Goal: Task Accomplishment & Management: Use online tool/utility

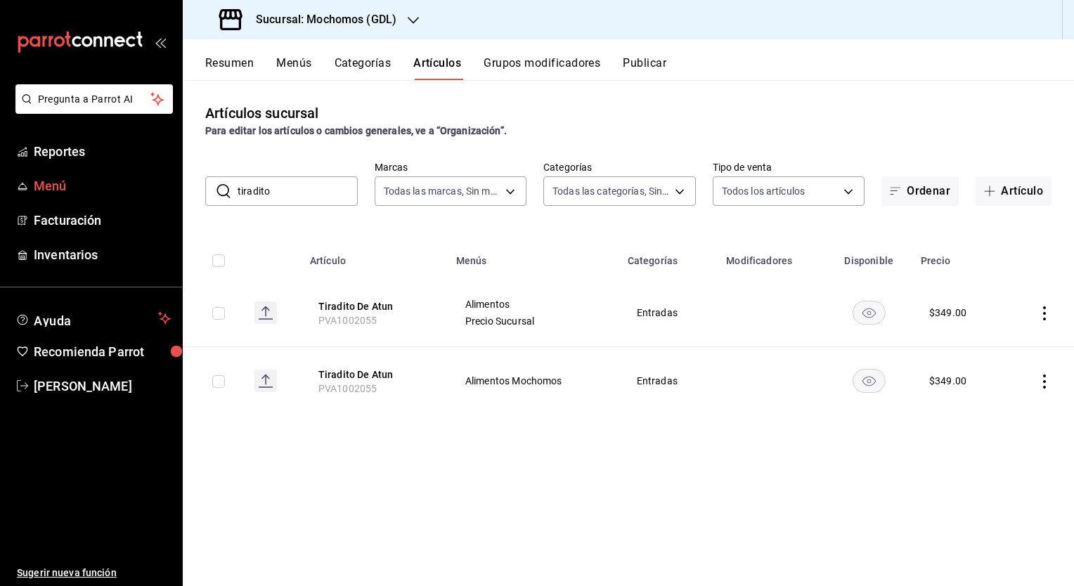
click at [37, 195] on span "Menú" at bounding box center [102, 185] width 137 height 19
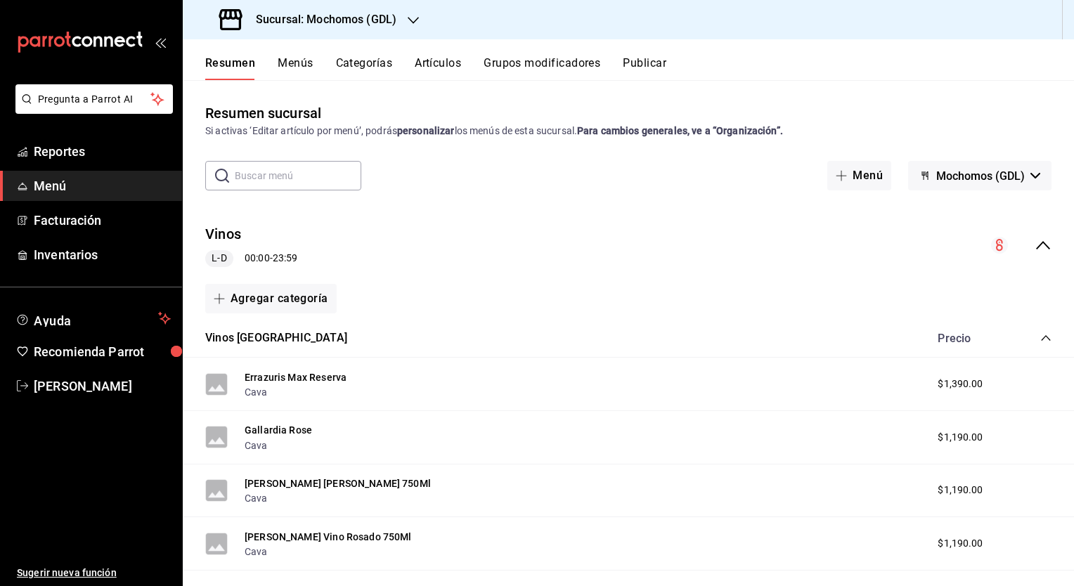
click at [379, 28] on div "Sucursal: Mochomos (GDL)" at bounding box center [309, 19] width 231 height 39
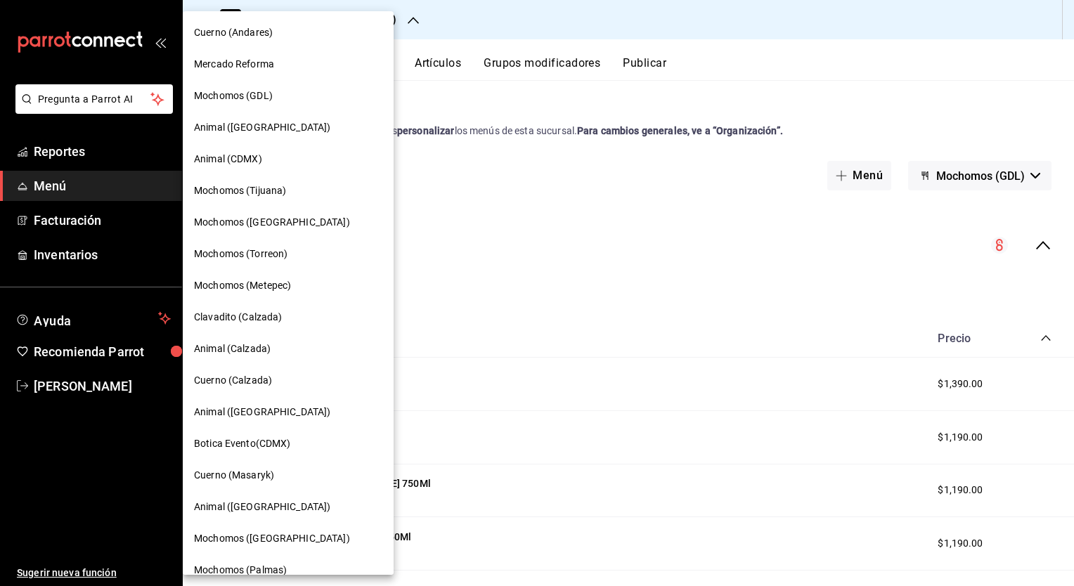
click at [592, 99] on div at bounding box center [537, 293] width 1074 height 586
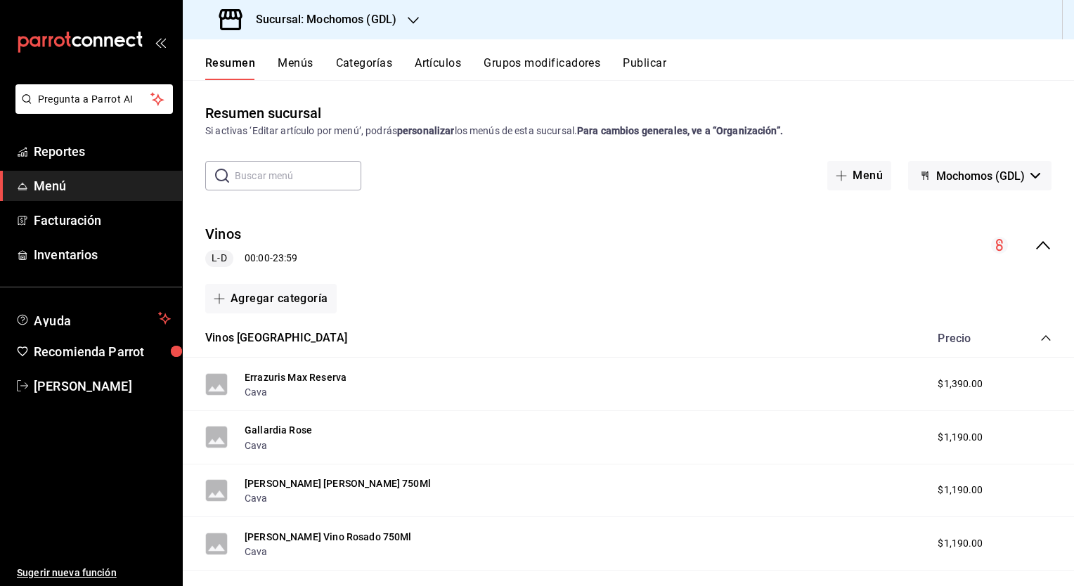
click at [975, 181] on span "Mochomos (GDL)" at bounding box center [980, 175] width 89 height 13
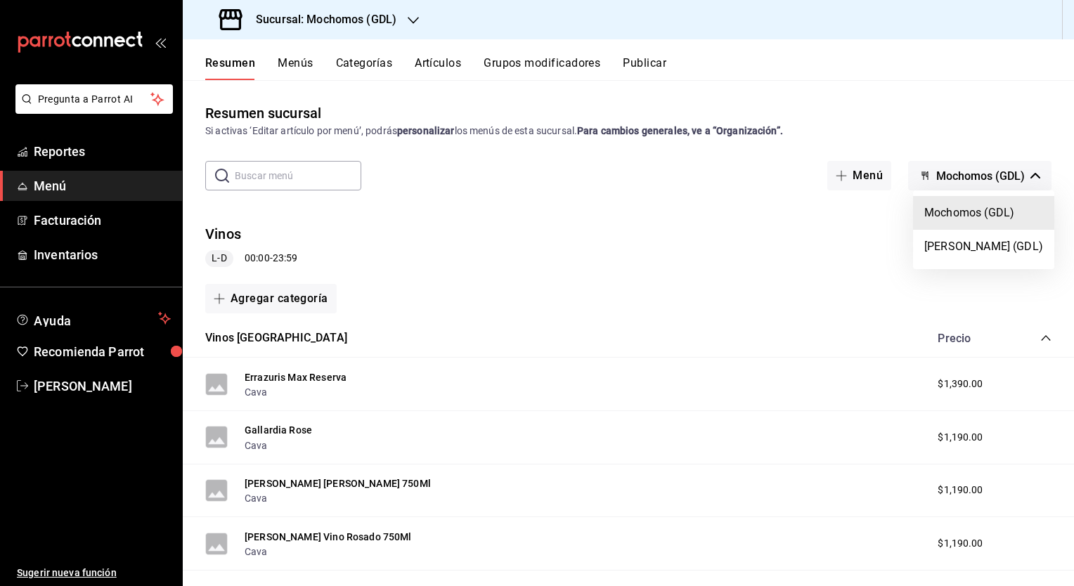
click at [970, 181] on div at bounding box center [537, 293] width 1074 height 586
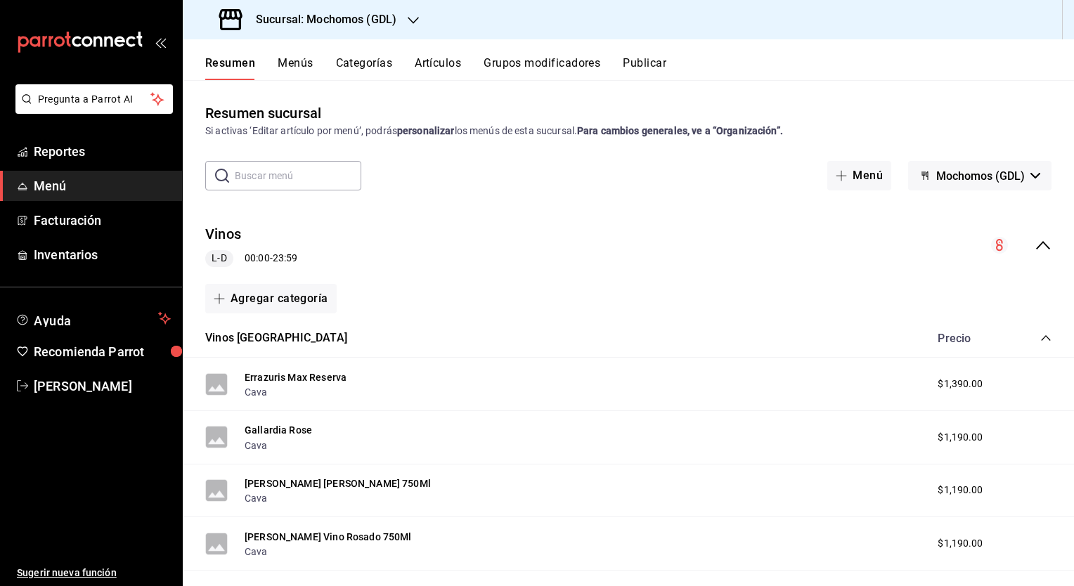
click at [353, 20] on h3 "Sucursal: Mochomos (GDL)" at bounding box center [321, 19] width 152 height 17
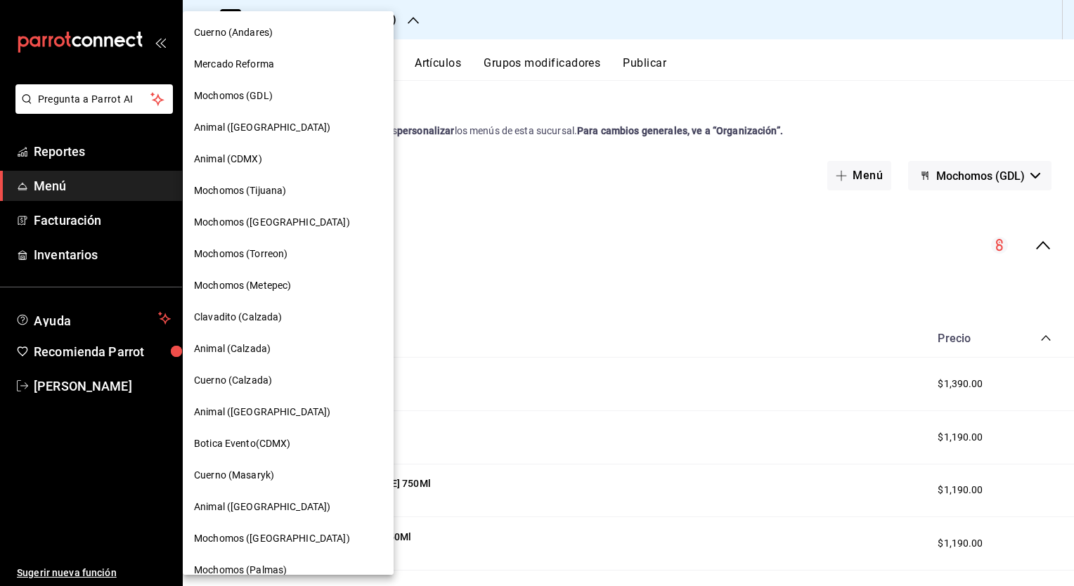
click at [251, 96] on span "Mochomos (GDL)" at bounding box center [233, 96] width 79 height 15
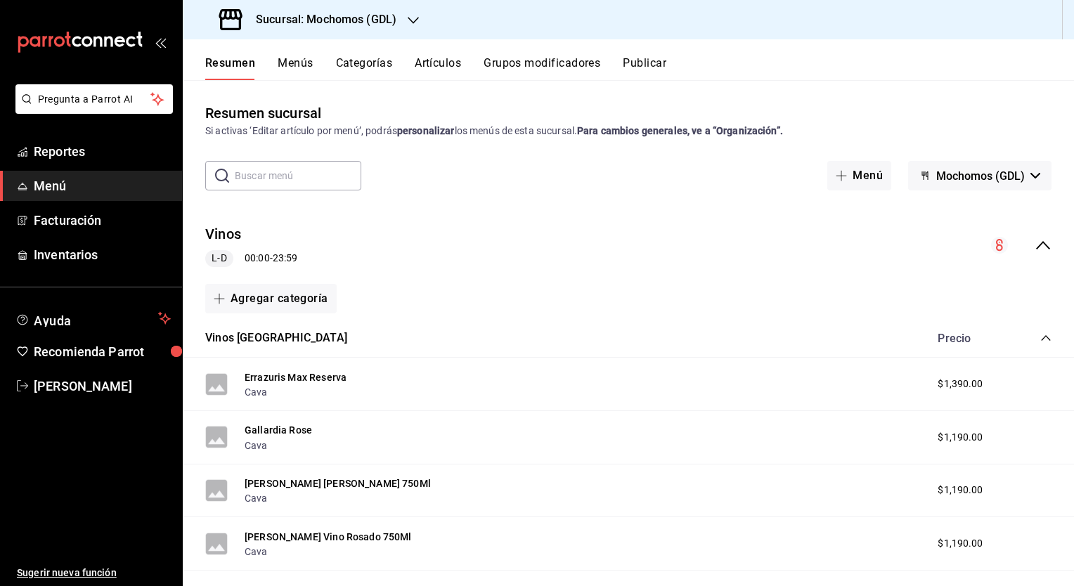
click at [334, 73] on div "Resumen Menús Categorías Artículos Grupos modificadores Publicar" at bounding box center [639, 68] width 869 height 24
click at [350, 63] on button "Categorías" at bounding box center [364, 68] width 57 height 24
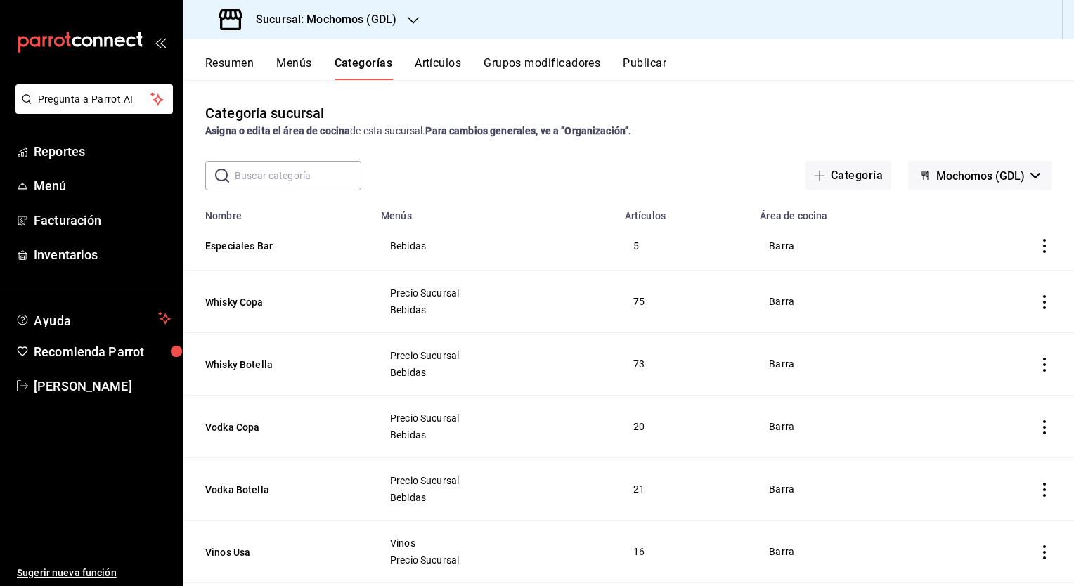
click at [281, 60] on button "Menús" at bounding box center [293, 68] width 35 height 24
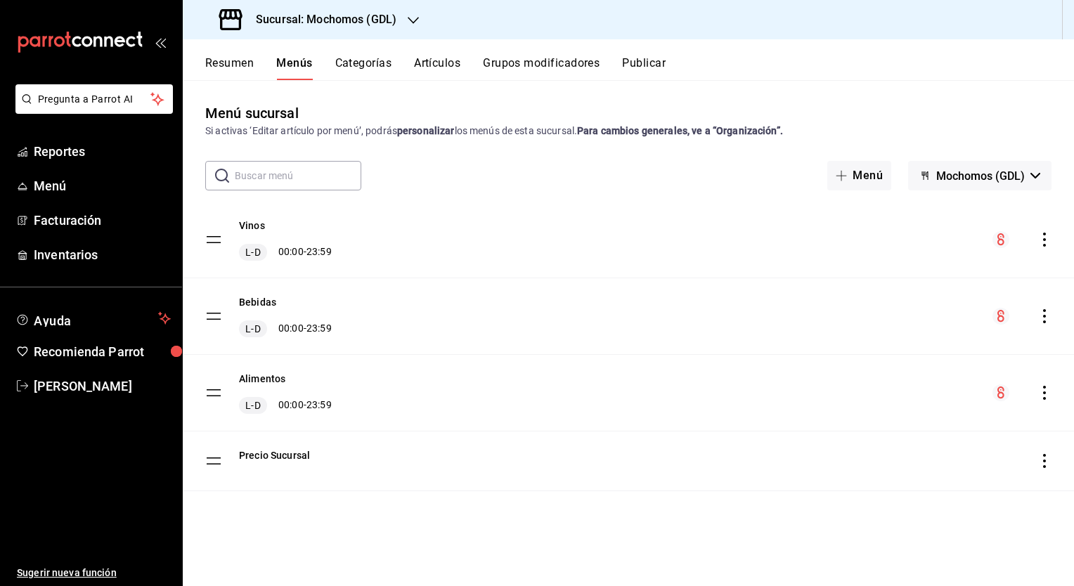
click at [793, 207] on div "Vinos L-D 00:00 - 23:59" at bounding box center [628, 240] width 891 height 76
click at [1044, 392] on icon "actions" at bounding box center [1044, 393] width 3 height 14
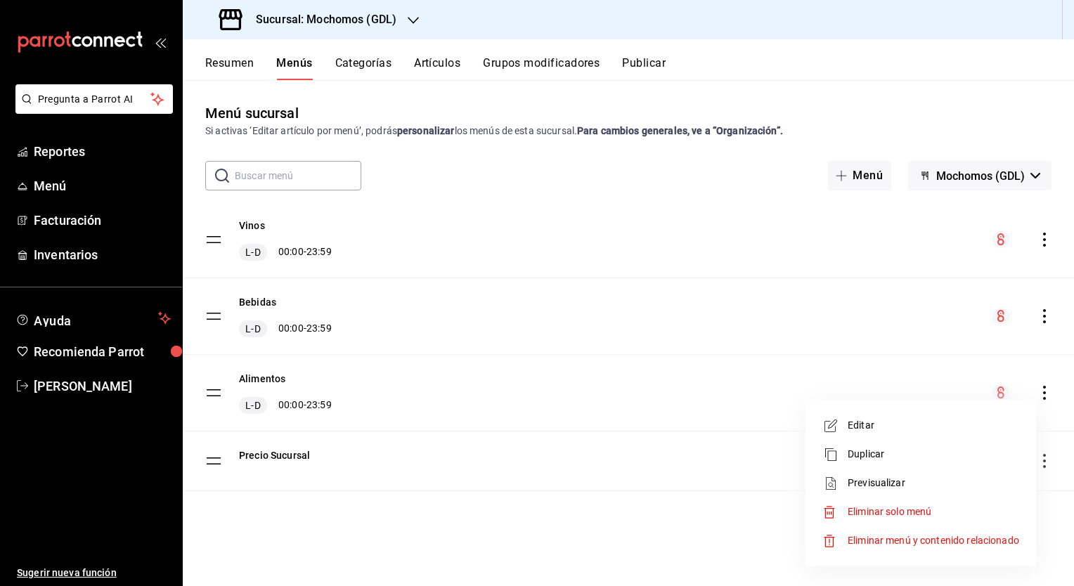
click at [916, 481] on span "Previsualizar" at bounding box center [933, 483] width 171 height 15
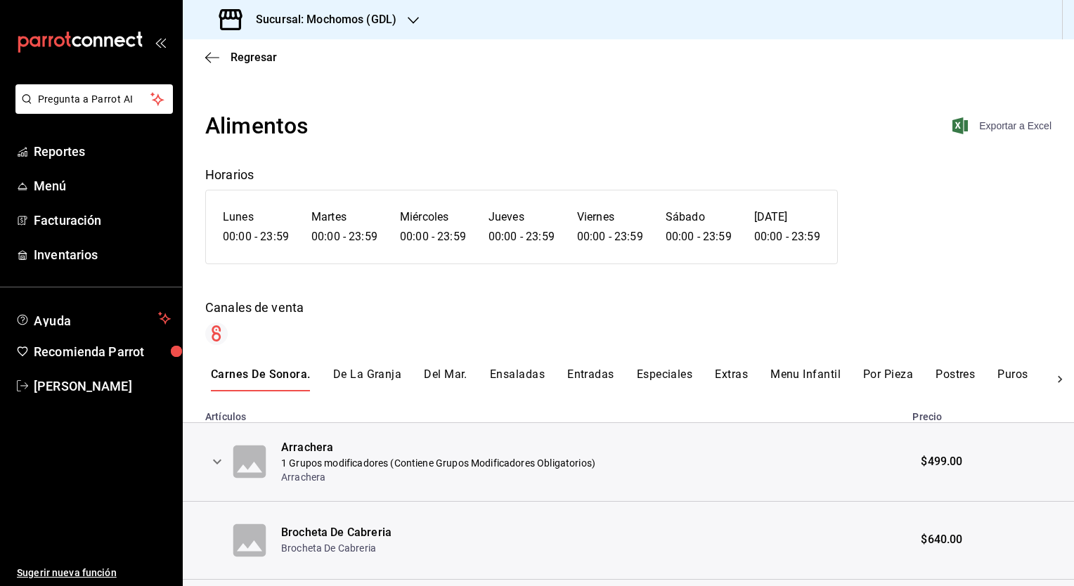
click at [982, 125] on span "Exportar a Excel" at bounding box center [1003, 125] width 96 height 17
